Goal: Task Accomplishment & Management: Manage account settings

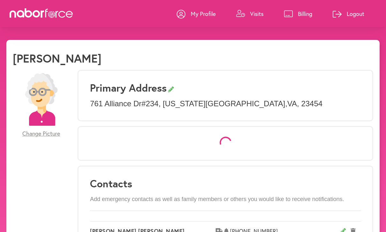
select select "*"
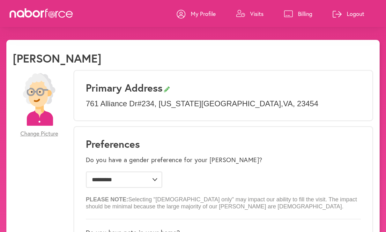
click at [258, 15] on p "Visits" at bounding box center [256, 14] width 13 height 8
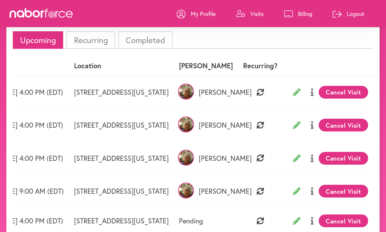
scroll to position [0, 53]
click at [342, 192] on button "Cancel Visit" at bounding box center [342, 191] width 49 height 13
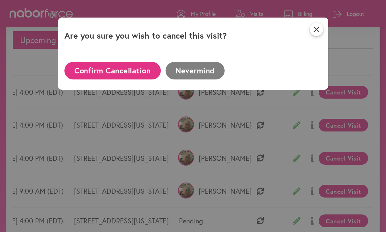
click at [133, 72] on button "Confirm Cancellation" at bounding box center [112, 71] width 96 height 18
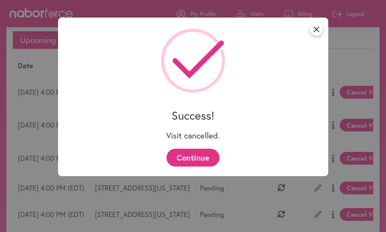
click at [202, 166] on button "Continue" at bounding box center [192, 158] width 53 height 18
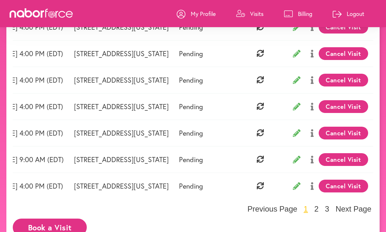
click at [340, 162] on button "Cancel Visit" at bounding box center [342, 159] width 49 height 13
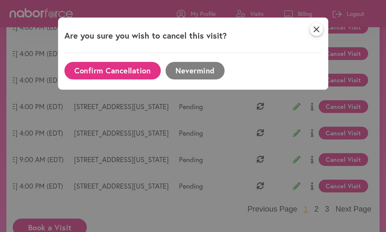
click at [132, 74] on button "Confirm Cancellation" at bounding box center [112, 71] width 96 height 18
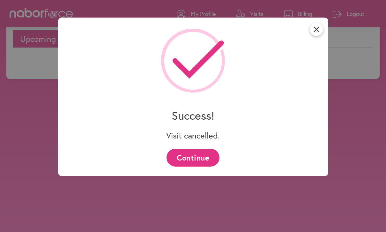
scroll to position [46, 0]
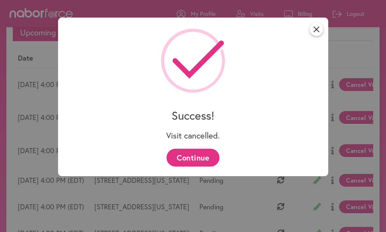
click at [203, 161] on button "Continue" at bounding box center [192, 158] width 53 height 18
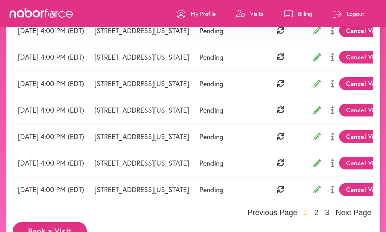
scroll to position [199, 0]
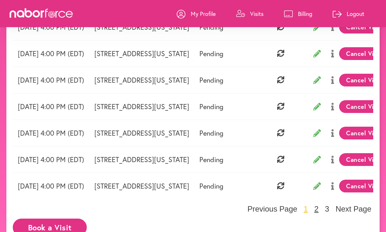
click at [316, 212] on button "2" at bounding box center [316, 209] width 8 height 10
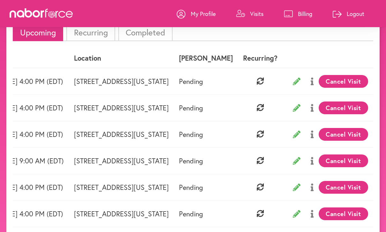
scroll to position [0, 52]
click at [337, 165] on button "Cancel Visit" at bounding box center [342, 160] width 49 height 13
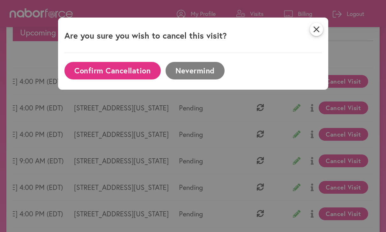
click at [140, 72] on button "Confirm Cancellation" at bounding box center [112, 71] width 96 height 18
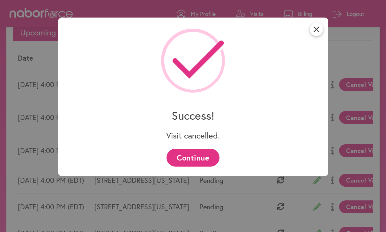
click at [201, 163] on button "Continue" at bounding box center [192, 158] width 53 height 18
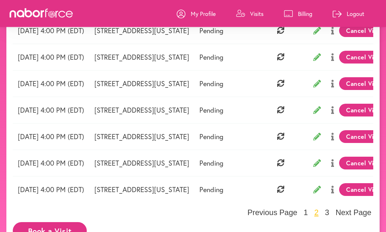
scroll to position [199, 0]
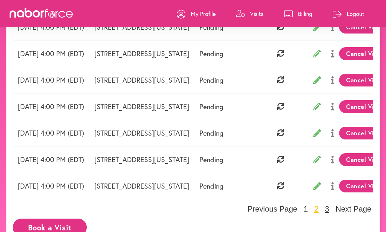
click at [331, 209] on button "3" at bounding box center [327, 209] width 8 height 10
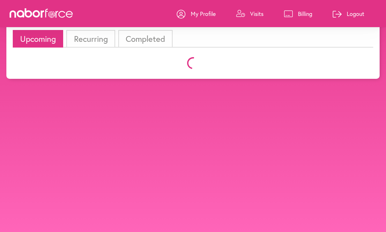
scroll to position [46, 0]
